Goal: Navigation & Orientation: Find specific page/section

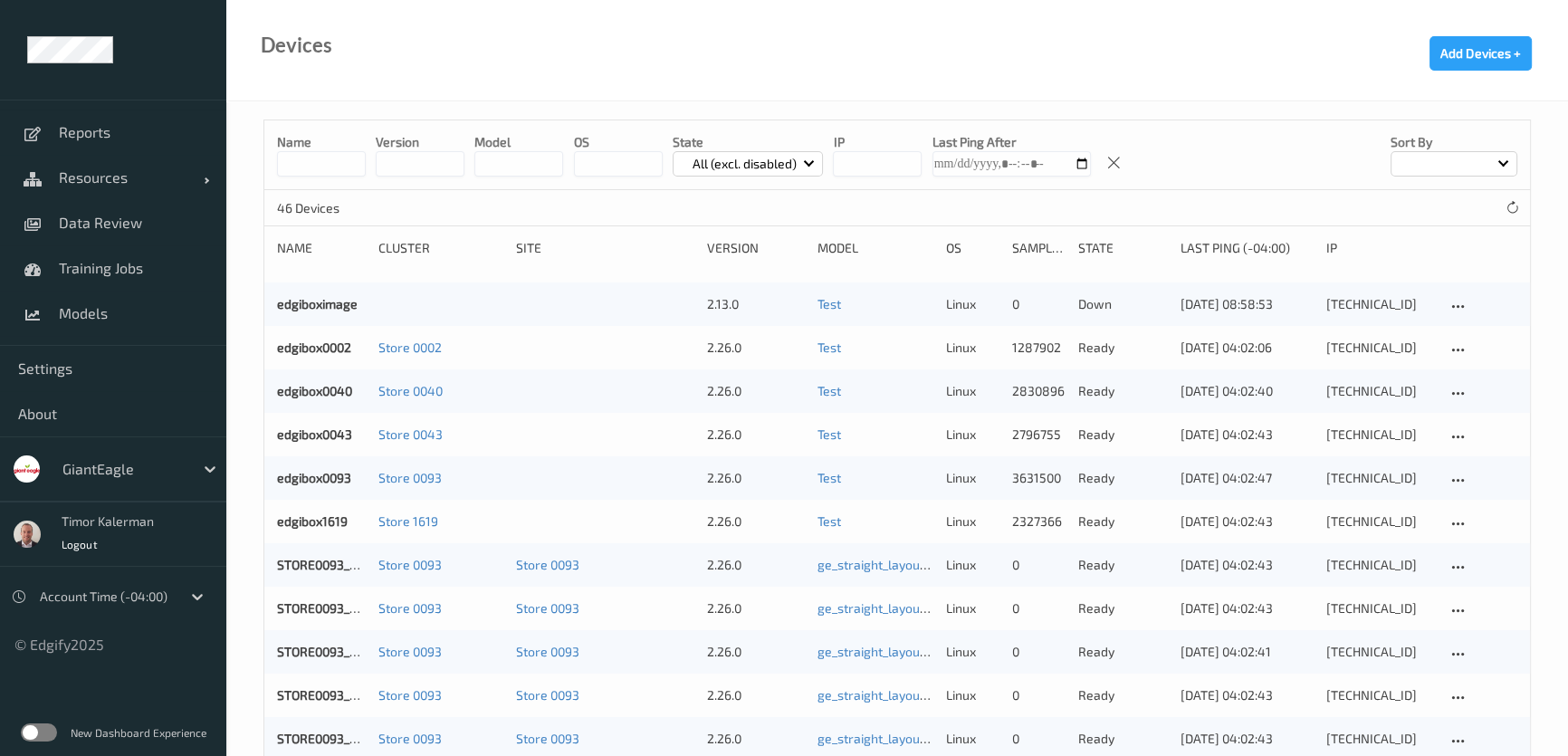
click at [187, 455] on div "GiantEagle" at bounding box center [123, 469] width 141 height 29
